Goal: Task Accomplishment & Management: Manage account settings

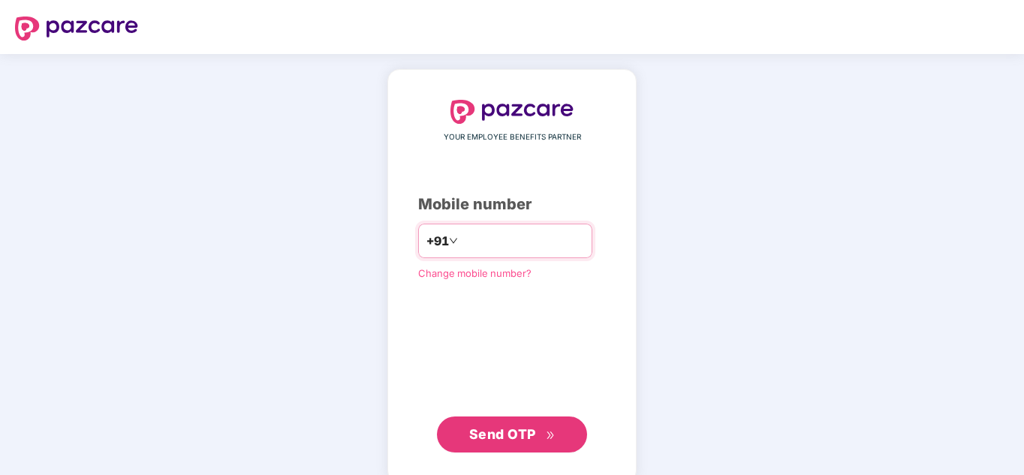
paste input "**********"
type input "**********"
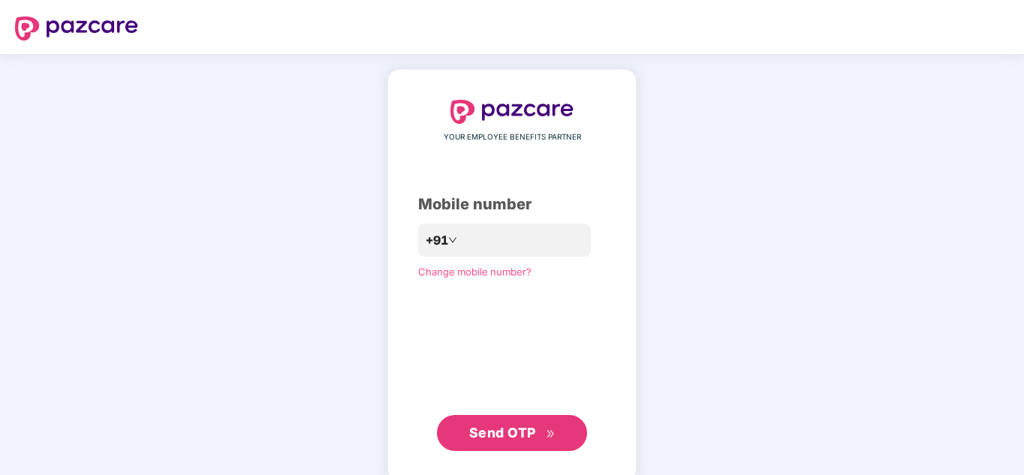
click at [502, 435] on span "Send OTP" at bounding box center [502, 433] width 67 height 16
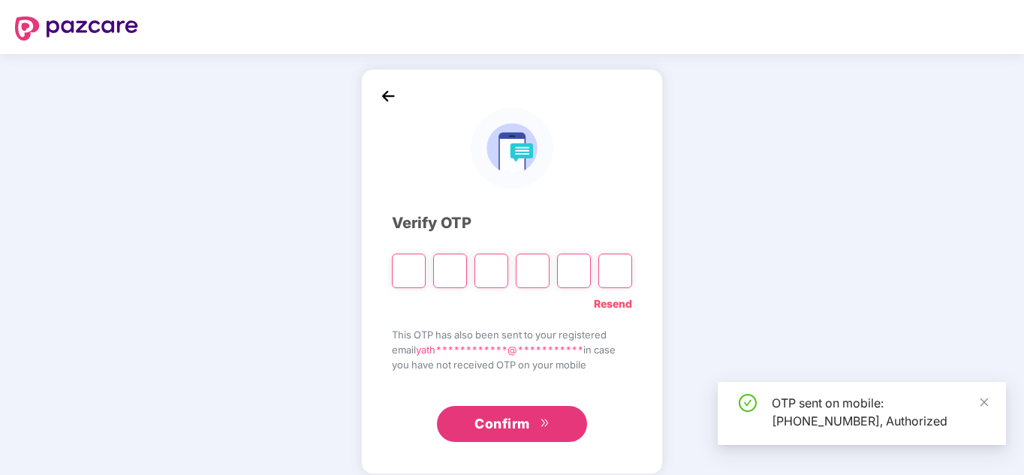
type input "*"
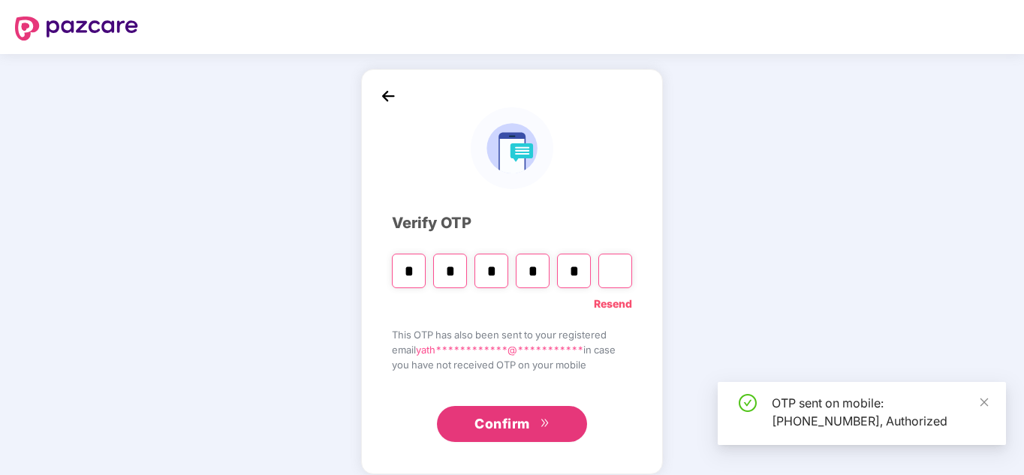
type input "*"
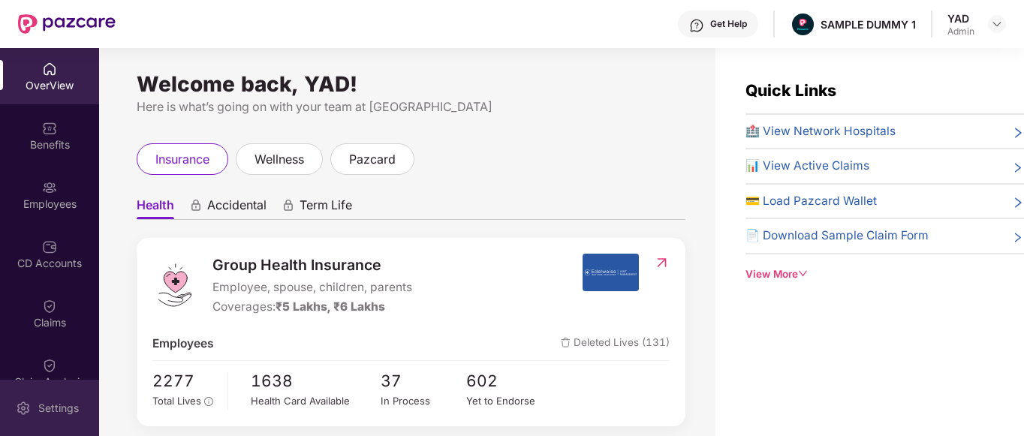
click at [15, 404] on div "Settings" at bounding box center [49, 408] width 99 height 56
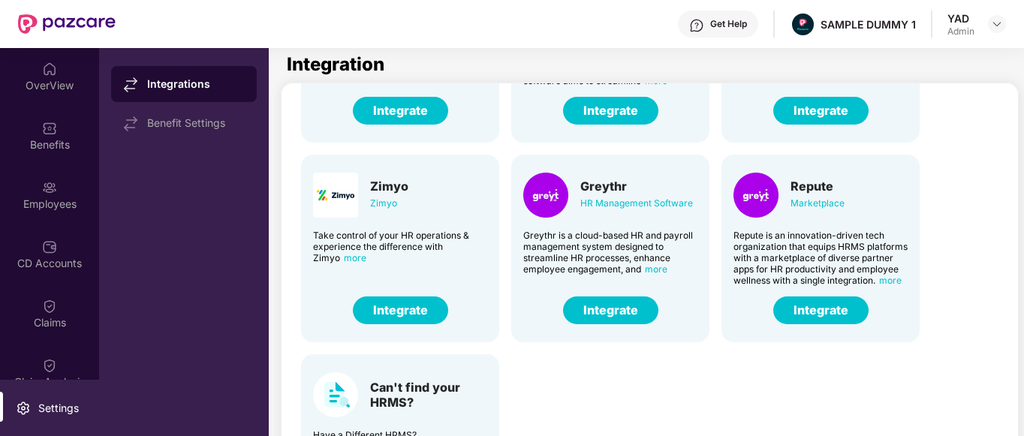
scroll to position [105, 0]
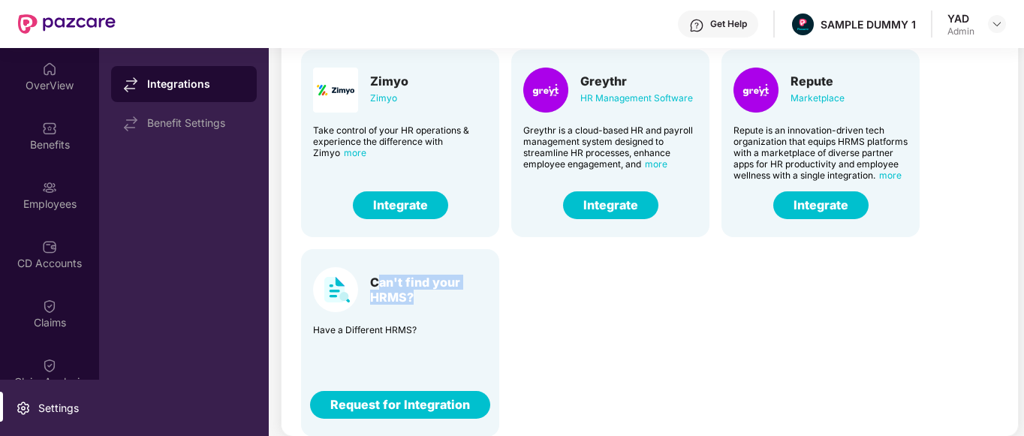
drag, startPoint x: 376, startPoint y: 273, endPoint x: 456, endPoint y: 292, distance: 82.5
click at [456, 292] on div "Can't find your HRMS?" at bounding box center [428, 290] width 117 height 30
click at [528, 318] on div "Darwin HR Management Software Discover the true meaning of human potential with…" at bounding box center [651, 37] width 725 height 799
click at [39, 194] on div "Employees" at bounding box center [49, 195] width 99 height 56
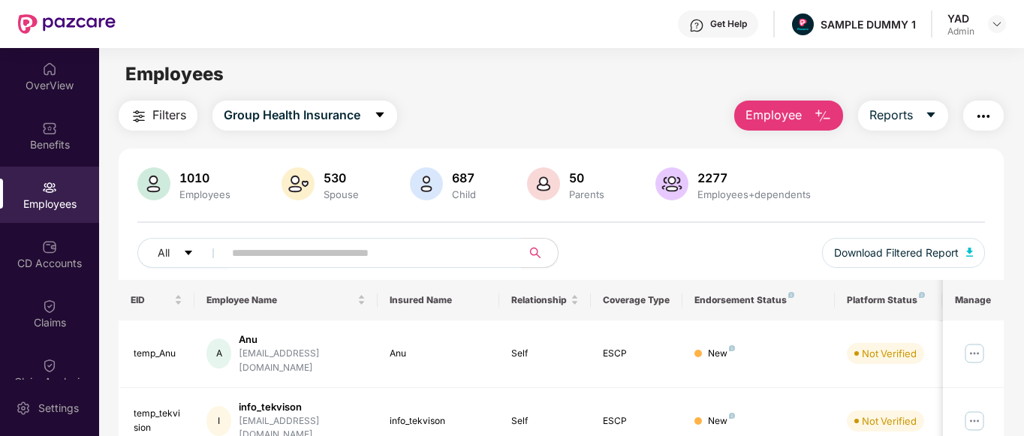
click at [786, 121] on span "Employee" at bounding box center [774, 115] width 56 height 19
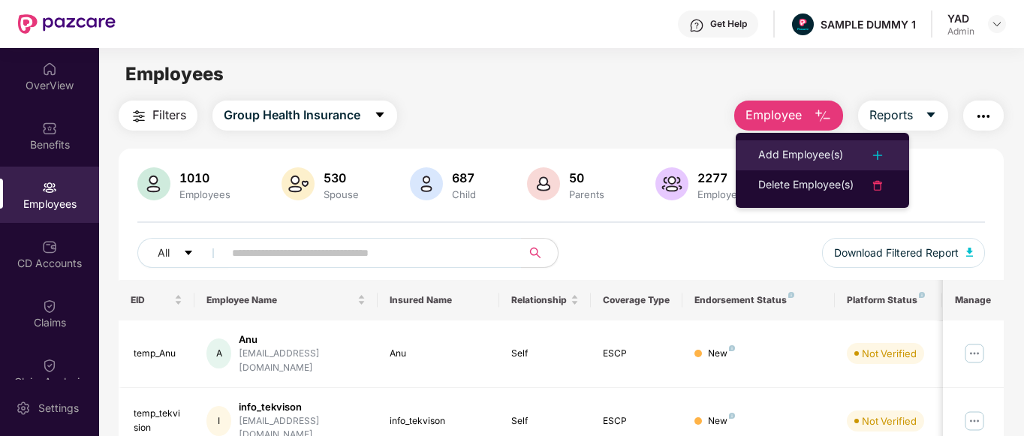
click at [767, 158] on div "Add Employee(s)" at bounding box center [801, 155] width 85 height 18
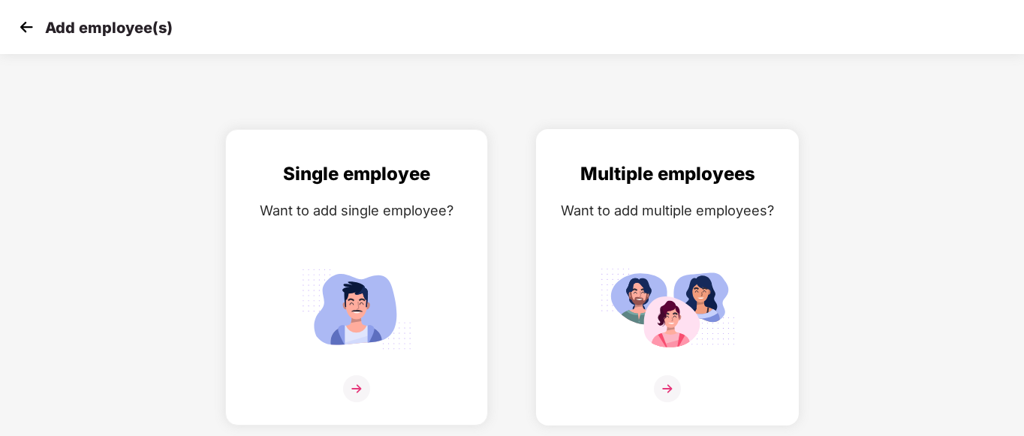
click at [700, 287] on img at bounding box center [667, 309] width 135 height 94
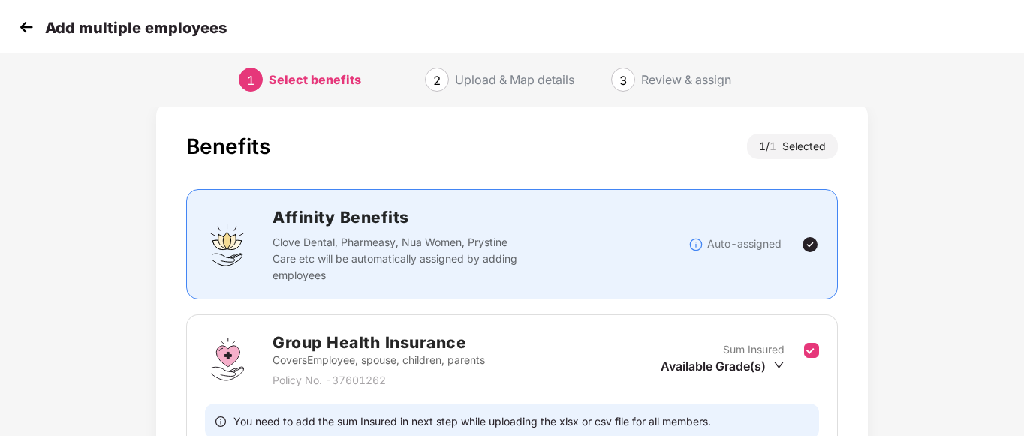
scroll to position [167, 0]
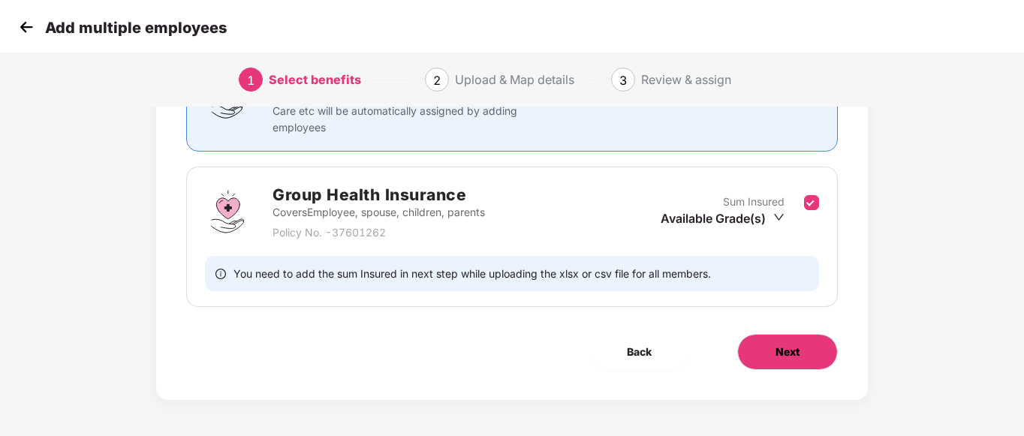
click at [790, 348] on span "Next" at bounding box center [788, 352] width 24 height 17
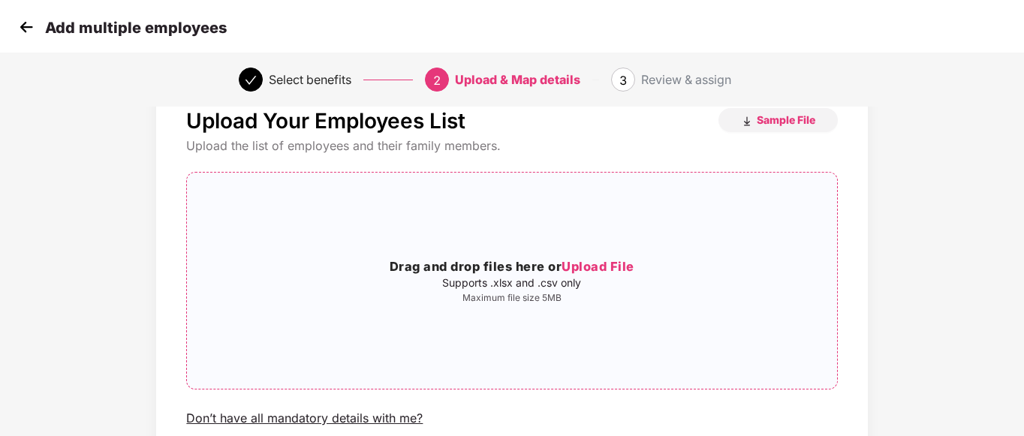
scroll to position [0, 0]
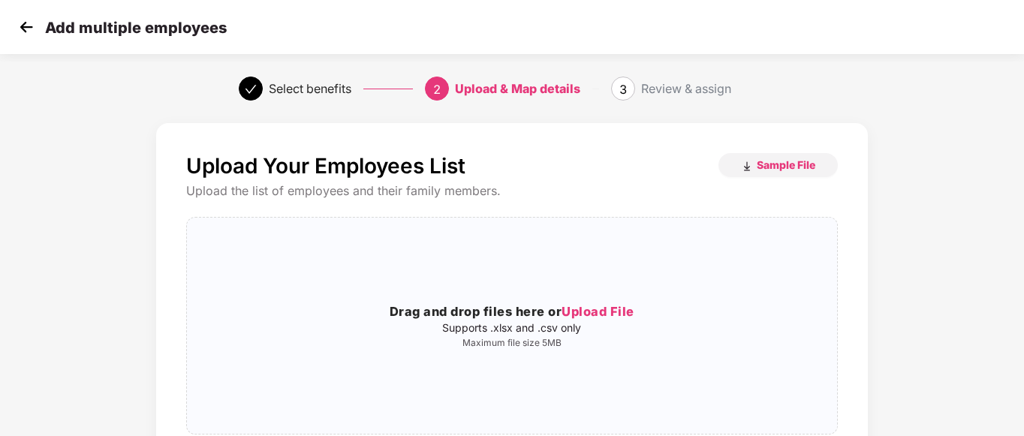
click at [18, 29] on img at bounding box center [26, 27] width 23 height 23
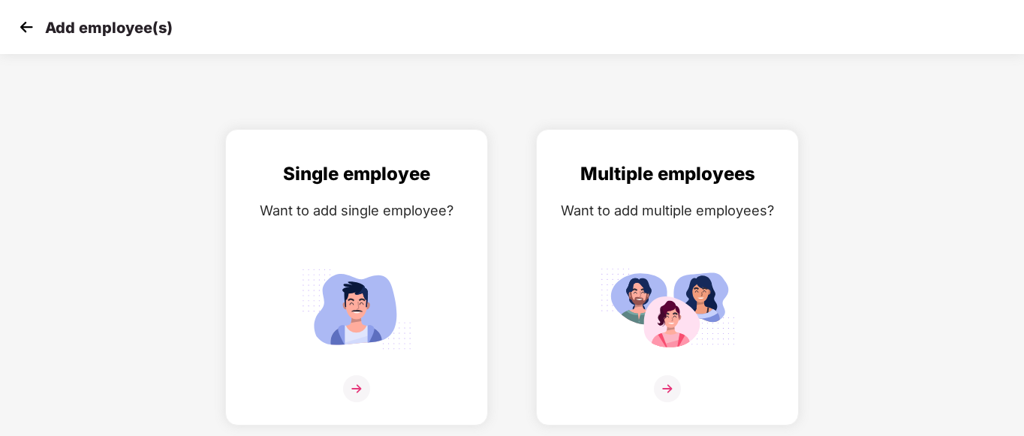
click at [26, 26] on img at bounding box center [26, 27] width 23 height 23
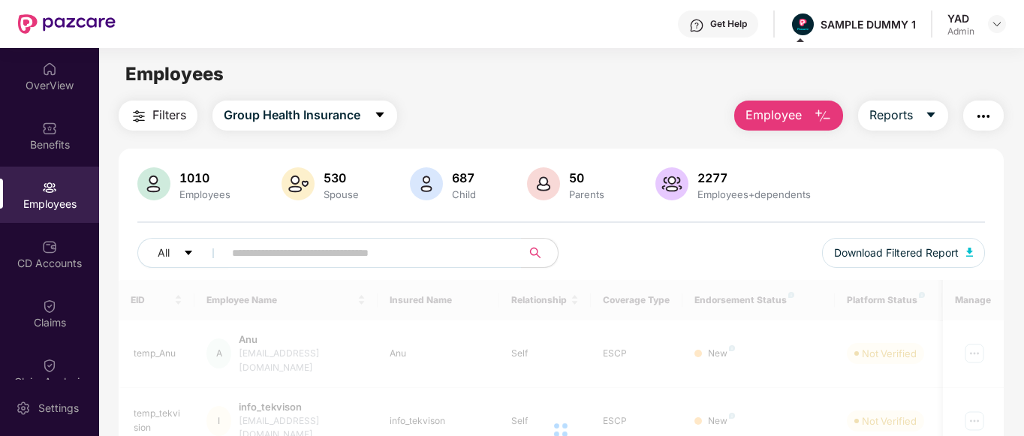
click at [987, 120] on img "button" at bounding box center [984, 116] width 18 height 18
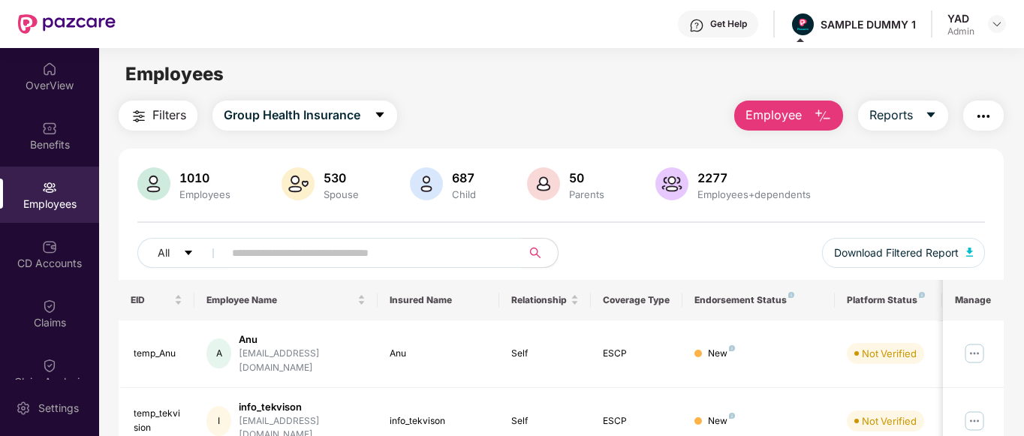
click at [582, 103] on div "Filters Group Health Insurance Employee Reports" at bounding box center [562, 116] width 886 height 30
click at [45, 238] on div at bounding box center [49, 245] width 15 height 15
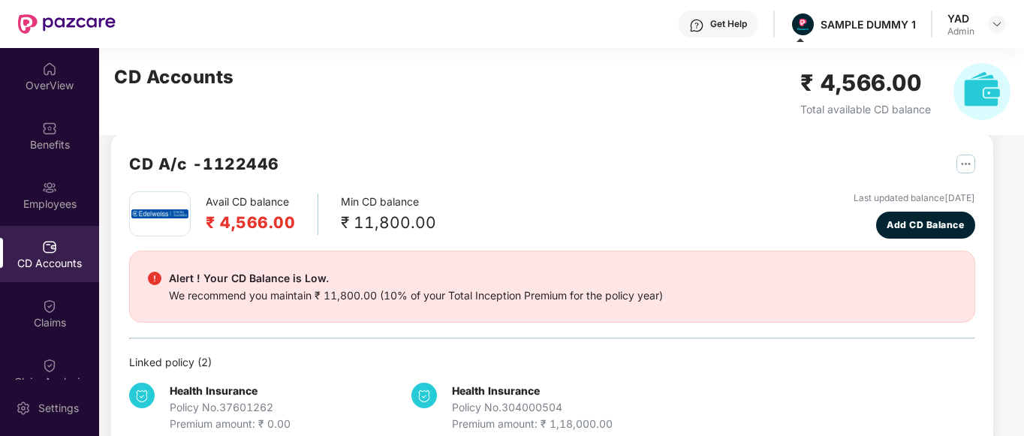
scroll to position [20, 0]
click at [923, 224] on span "Add CD Balance" at bounding box center [925, 224] width 77 height 14
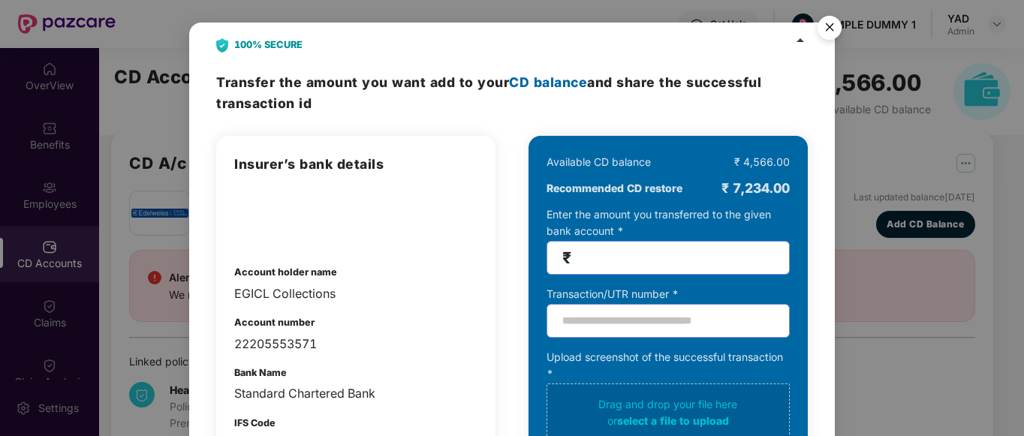
scroll to position [87, 0]
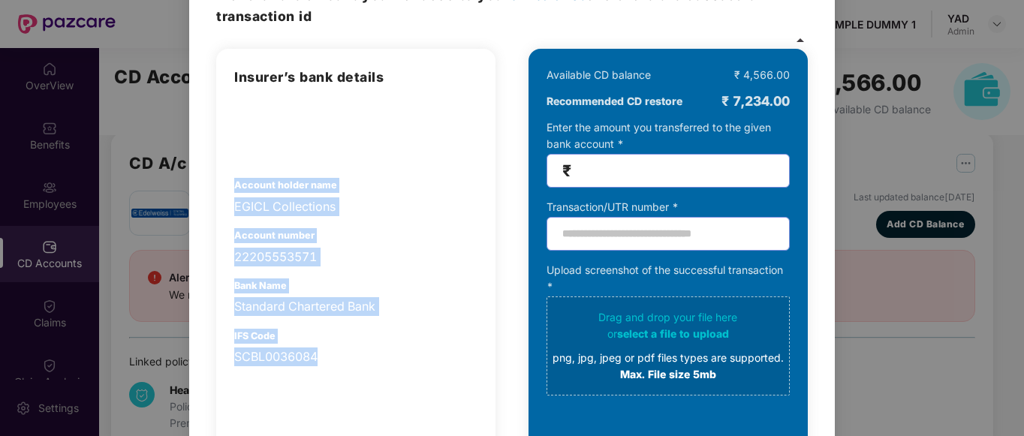
drag, startPoint x: 229, startPoint y: 182, endPoint x: 373, endPoint y: 368, distance: 235.6
click at [373, 368] on div "Insurer’s bank details Account holder name EGICL Collections Account number 222…" at bounding box center [355, 289] width 279 height 481
click at [409, 234] on div "Account number 22205553571" at bounding box center [355, 247] width 243 height 38
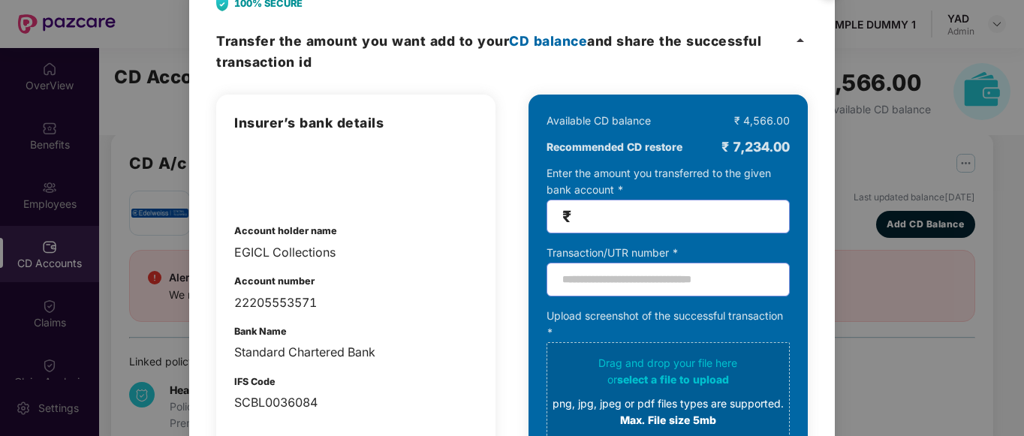
scroll to position [0, 0]
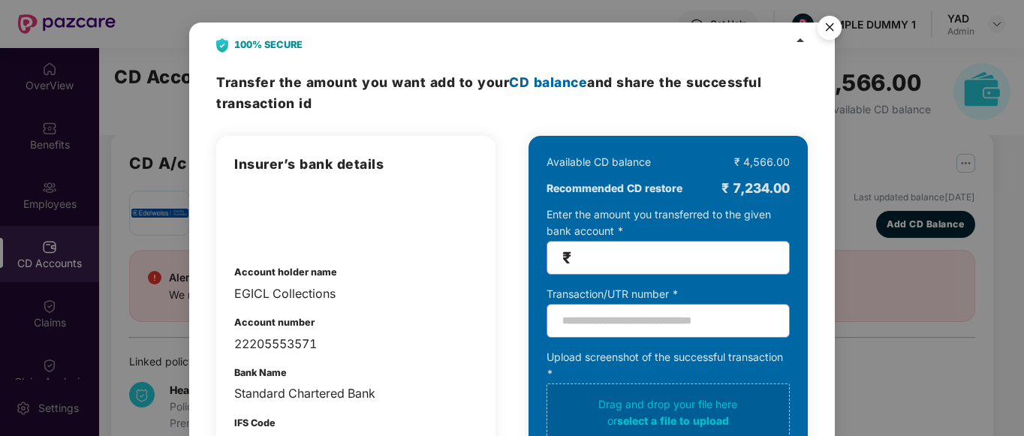
click at [827, 25] on img "Close" at bounding box center [830, 30] width 42 height 42
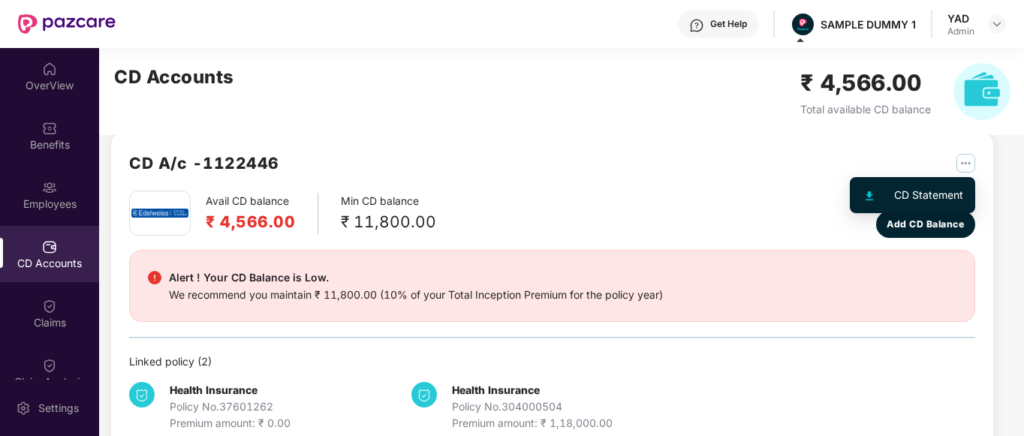
click at [970, 168] on img "button" at bounding box center [966, 163] width 19 height 19
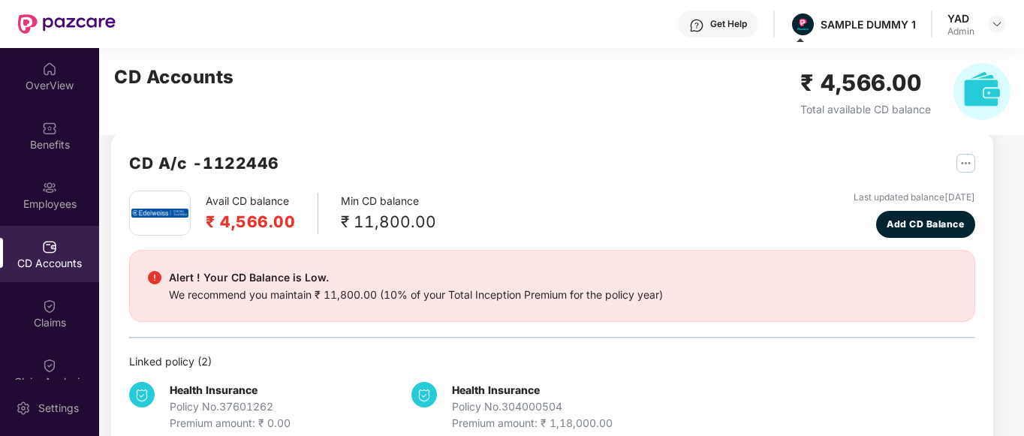
click at [677, 167] on div "CD A/c - 1122446" at bounding box center [552, 171] width 846 height 40
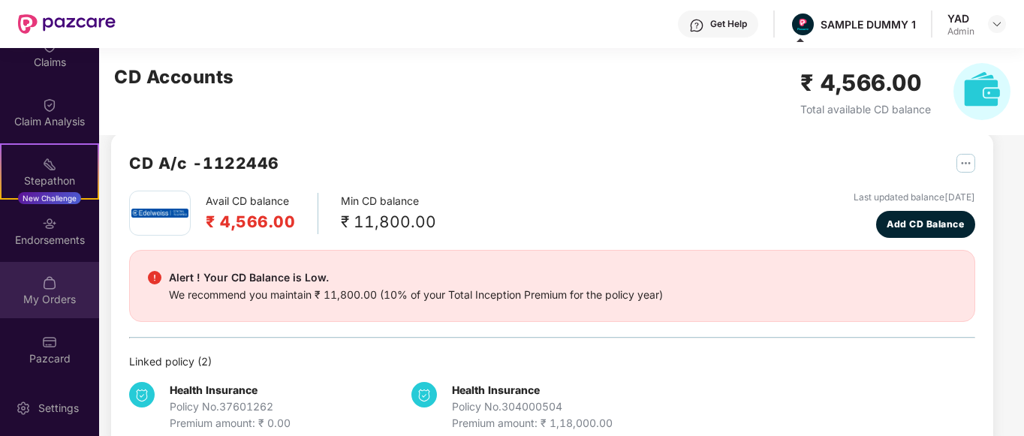
click at [53, 297] on div "My Orders" at bounding box center [49, 299] width 99 height 15
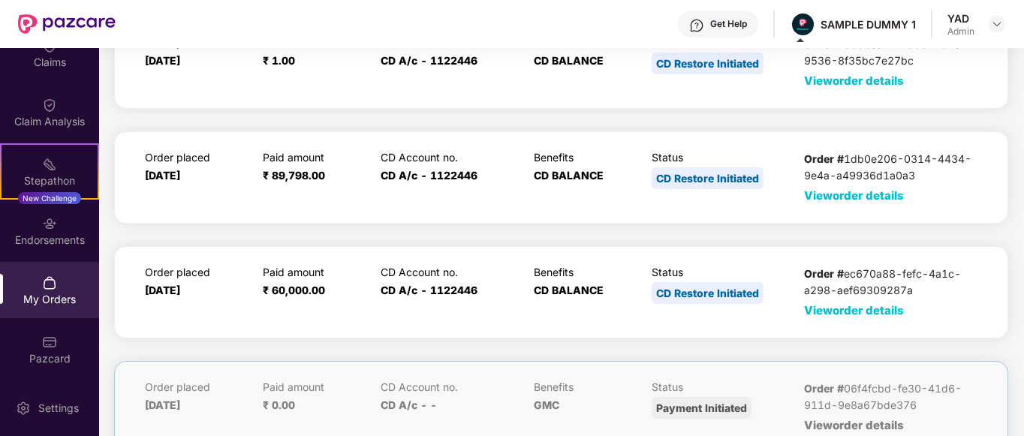
scroll to position [122, 0]
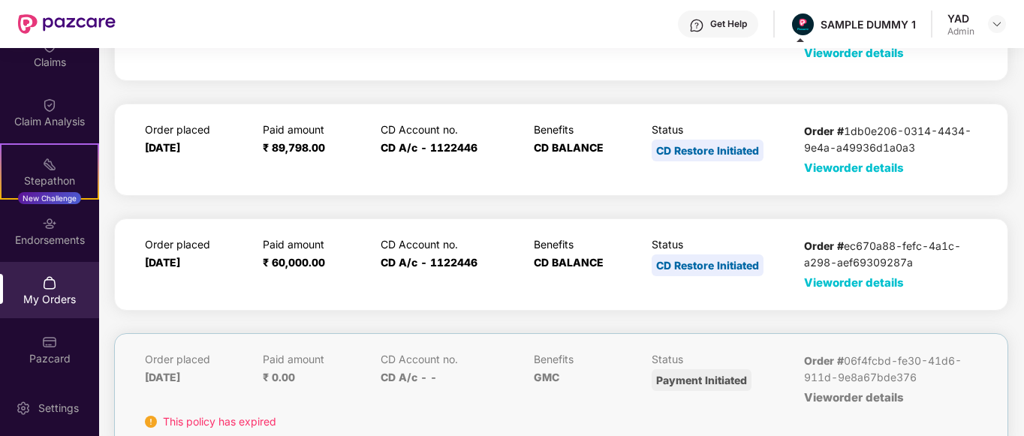
click at [846, 285] on span "View order details" at bounding box center [854, 283] width 100 height 14
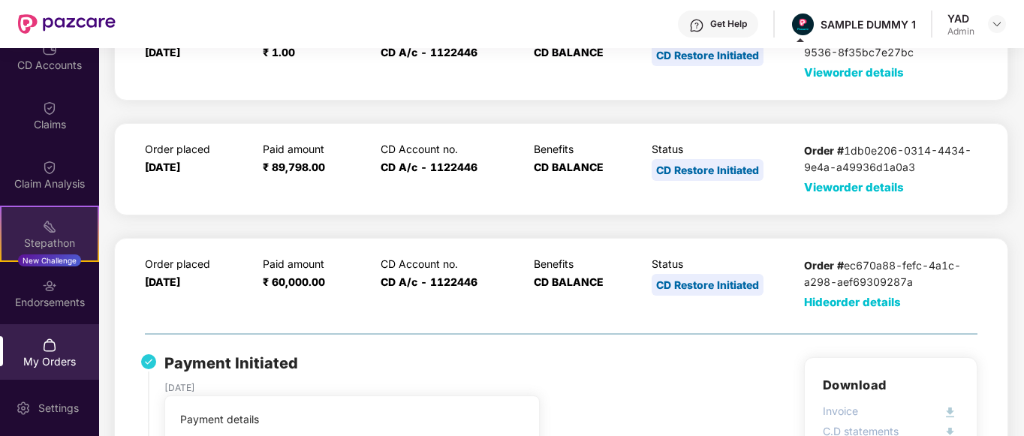
scroll to position [132, 0]
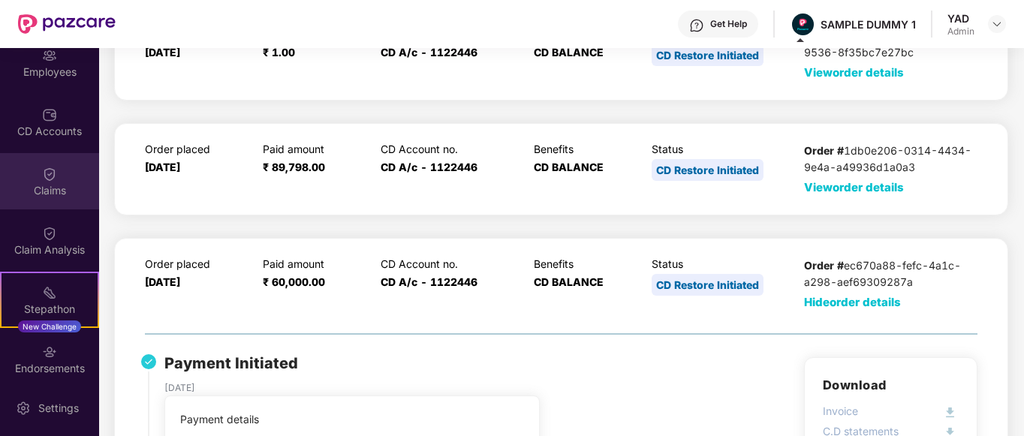
click at [32, 204] on div "Claims" at bounding box center [49, 181] width 99 height 56
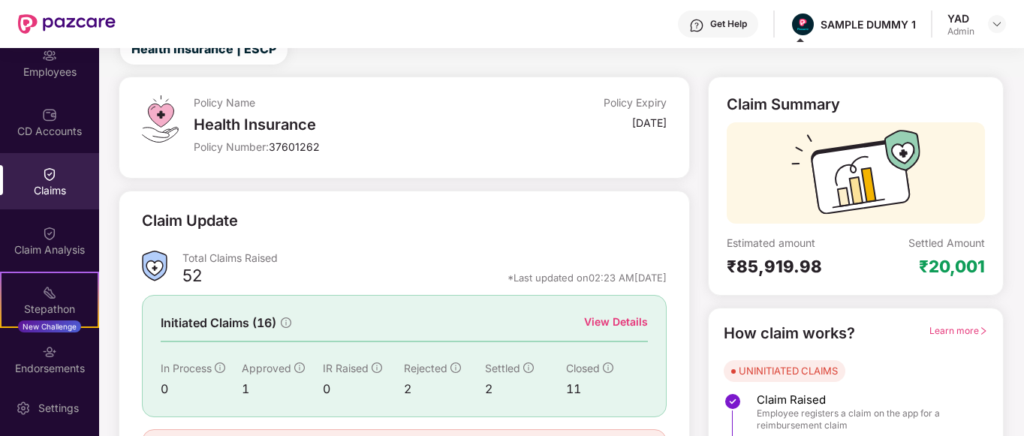
scroll to position [150, 0]
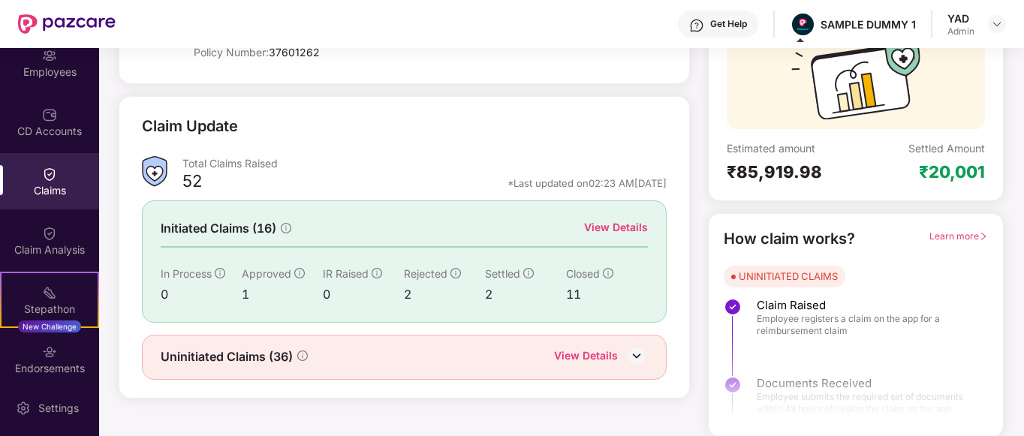
click at [616, 220] on div "View Details" at bounding box center [616, 227] width 64 height 17
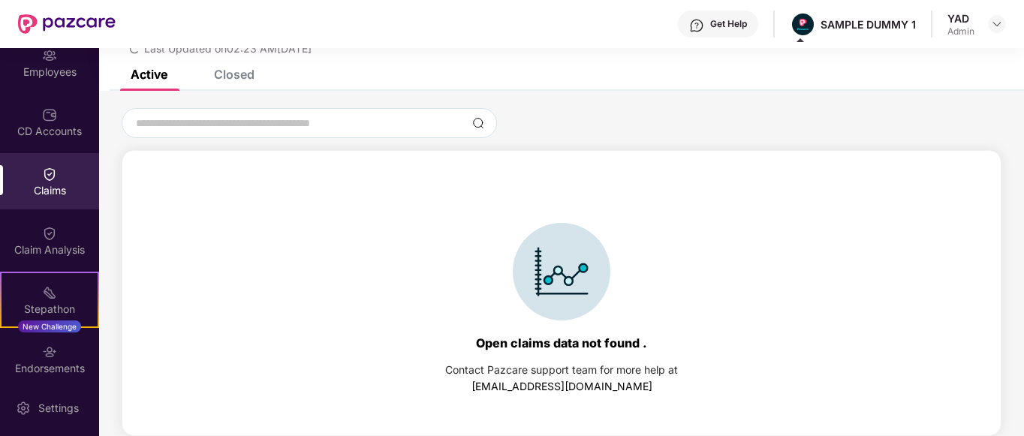
scroll to position [65, 0]
click at [217, 77] on div "Closed" at bounding box center [234, 74] width 41 height 15
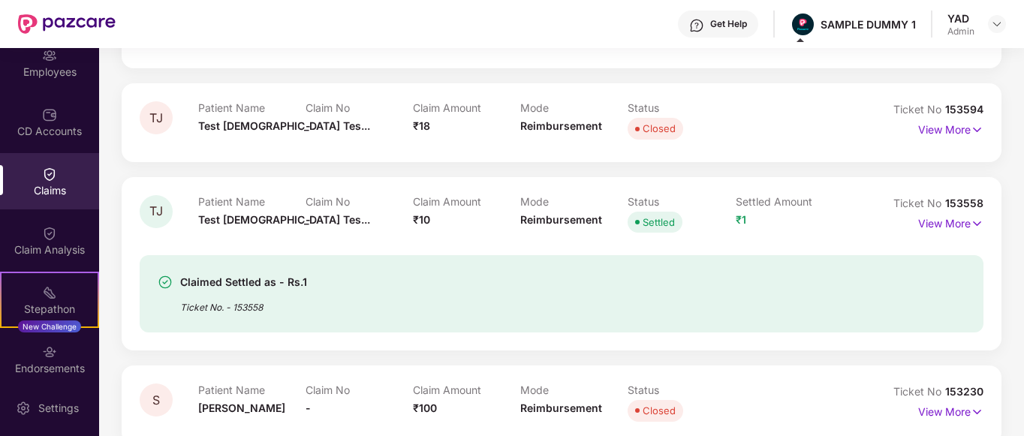
scroll to position [225, 0]
click at [946, 222] on p "View More" at bounding box center [951, 221] width 65 height 20
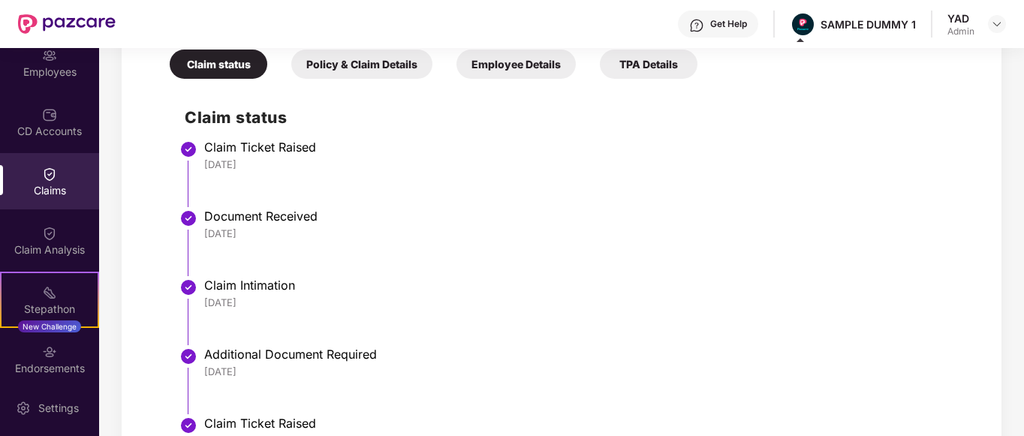
scroll to position [611, 0]
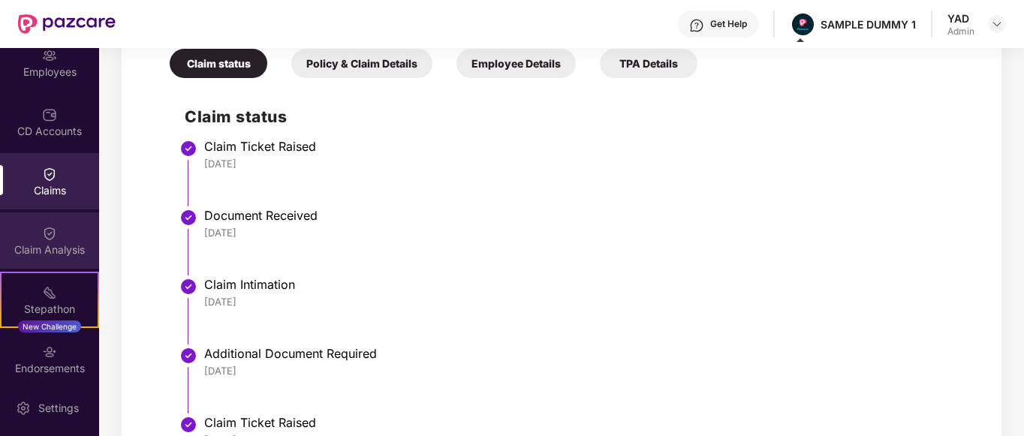
click at [42, 240] on img at bounding box center [49, 233] width 15 height 15
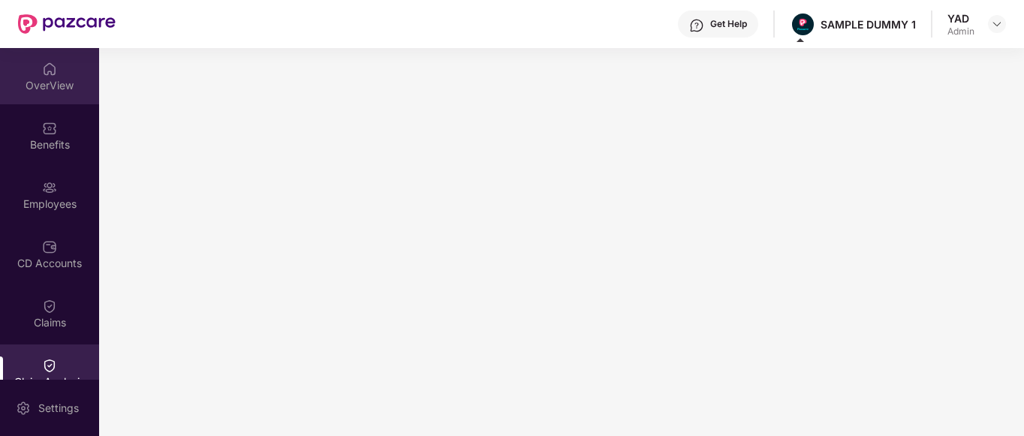
click at [18, 65] on div "OverView" at bounding box center [49, 76] width 99 height 56
